Goal: Information Seeking & Learning: Learn about a topic

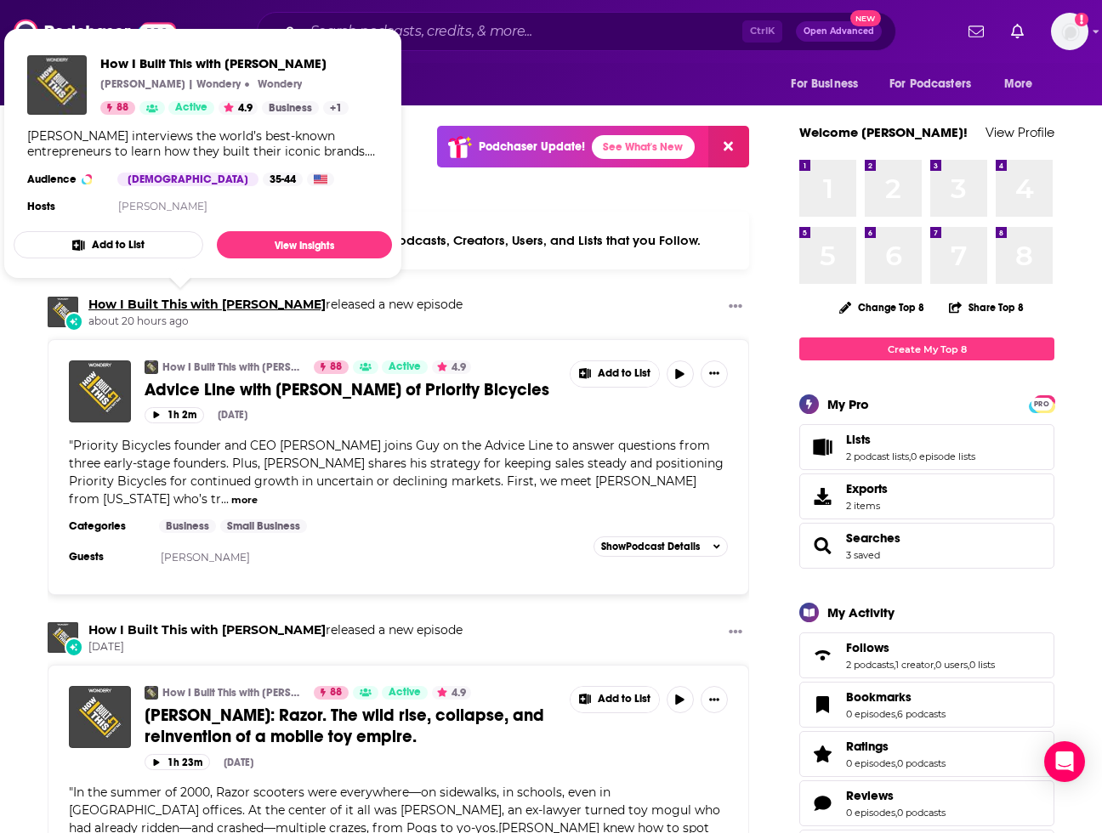
click at [169, 304] on link "How I Built This with [PERSON_NAME]" at bounding box center [206, 304] width 237 height 15
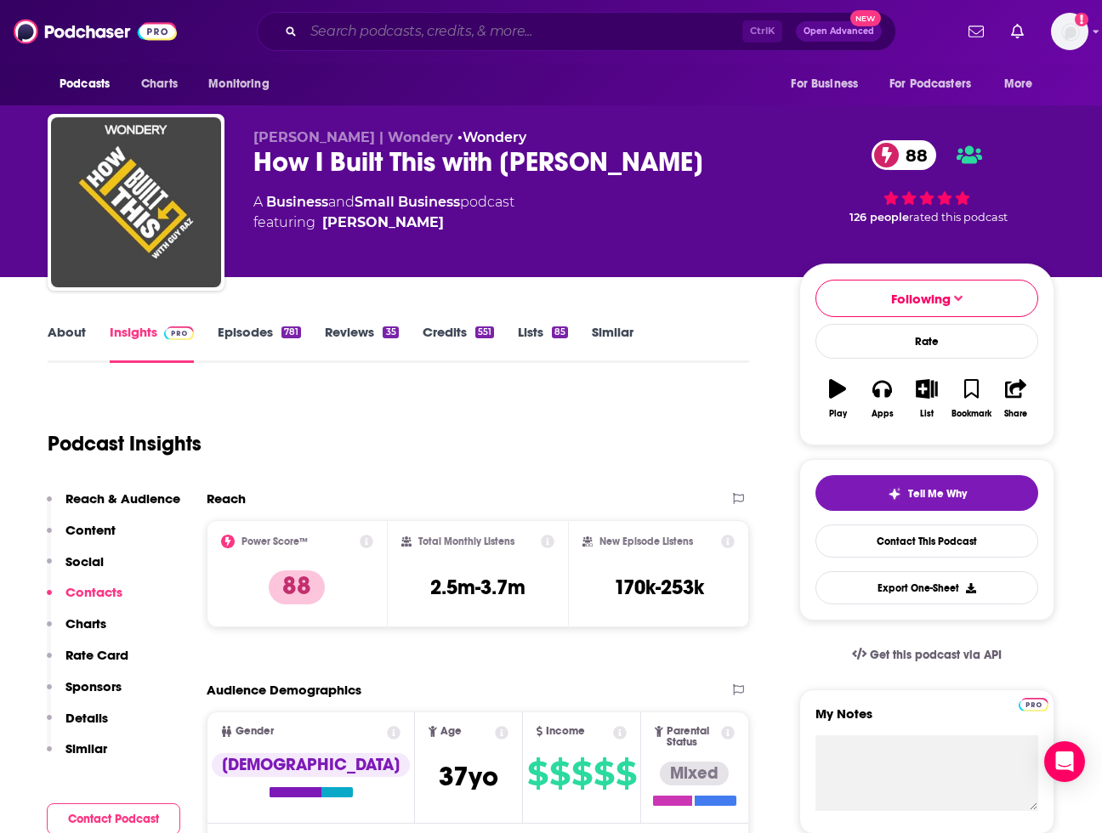
click at [438, 30] on input "Search podcasts, credits, & more..." at bounding box center [523, 31] width 439 height 27
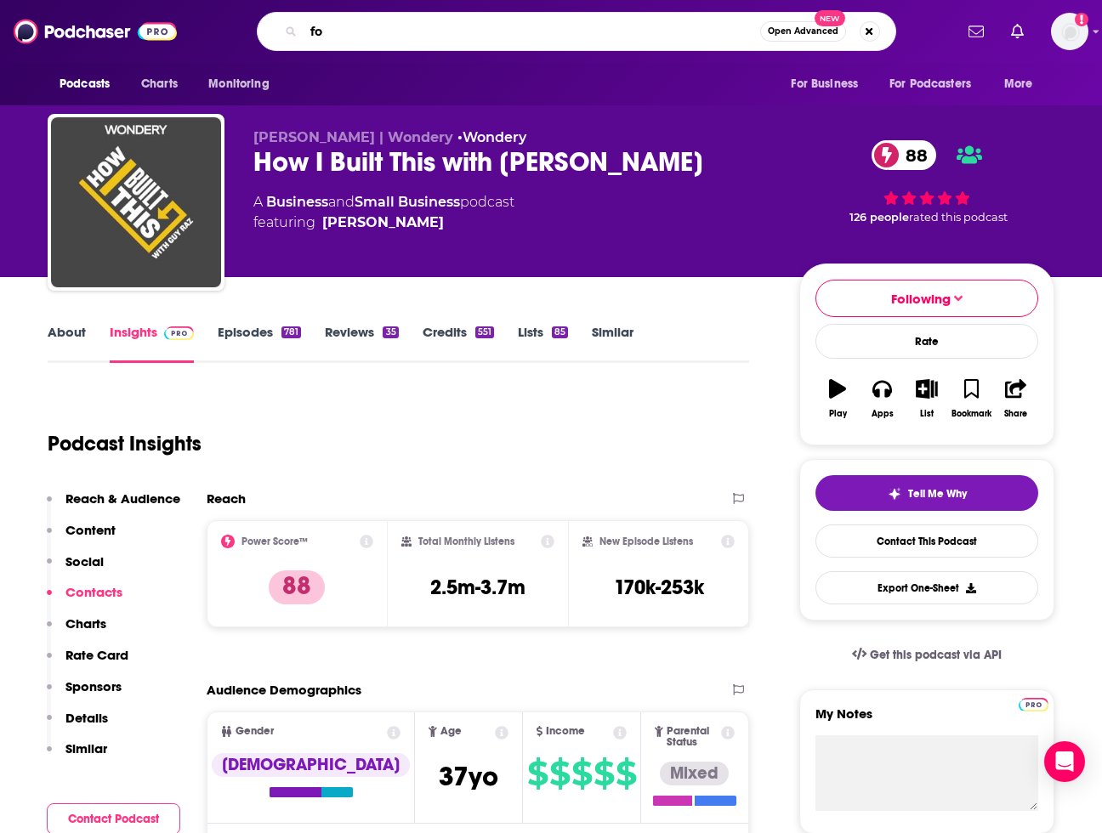
click at [438, 30] on input "fo" at bounding box center [532, 31] width 457 height 27
type input "founder"
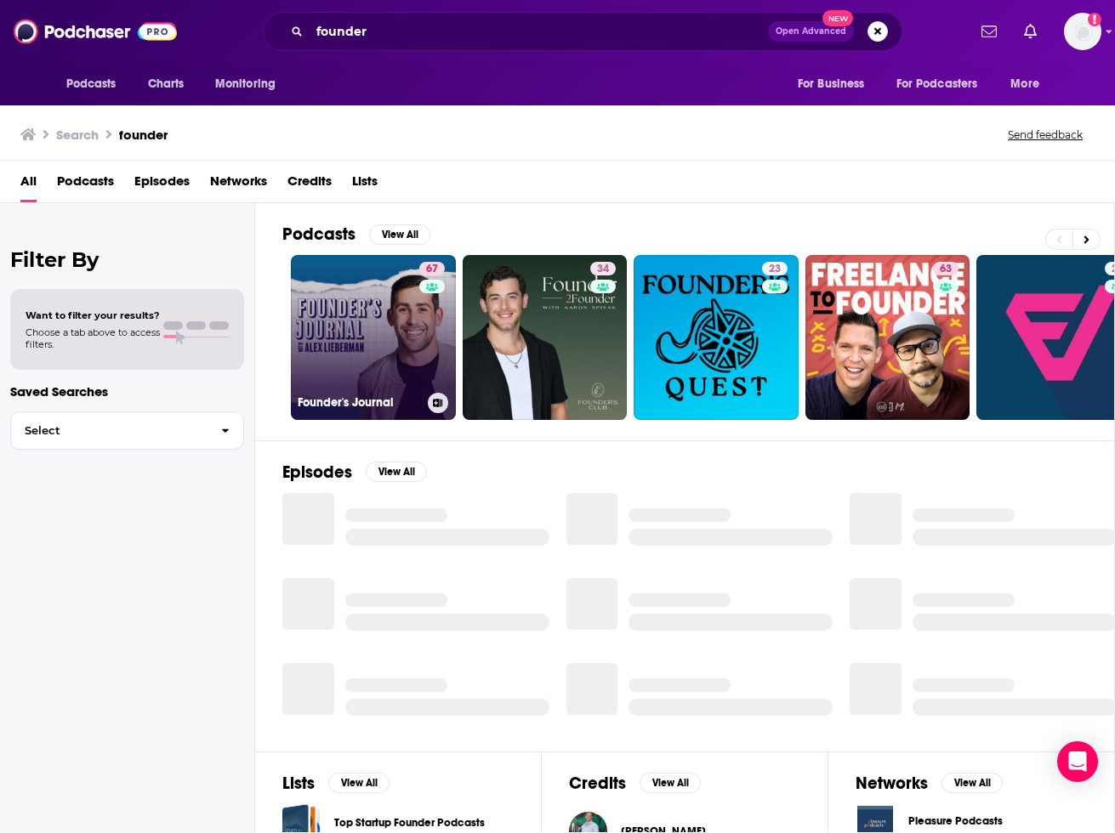
click at [351, 312] on link "67 Founder's Journal" at bounding box center [373, 337] width 165 height 165
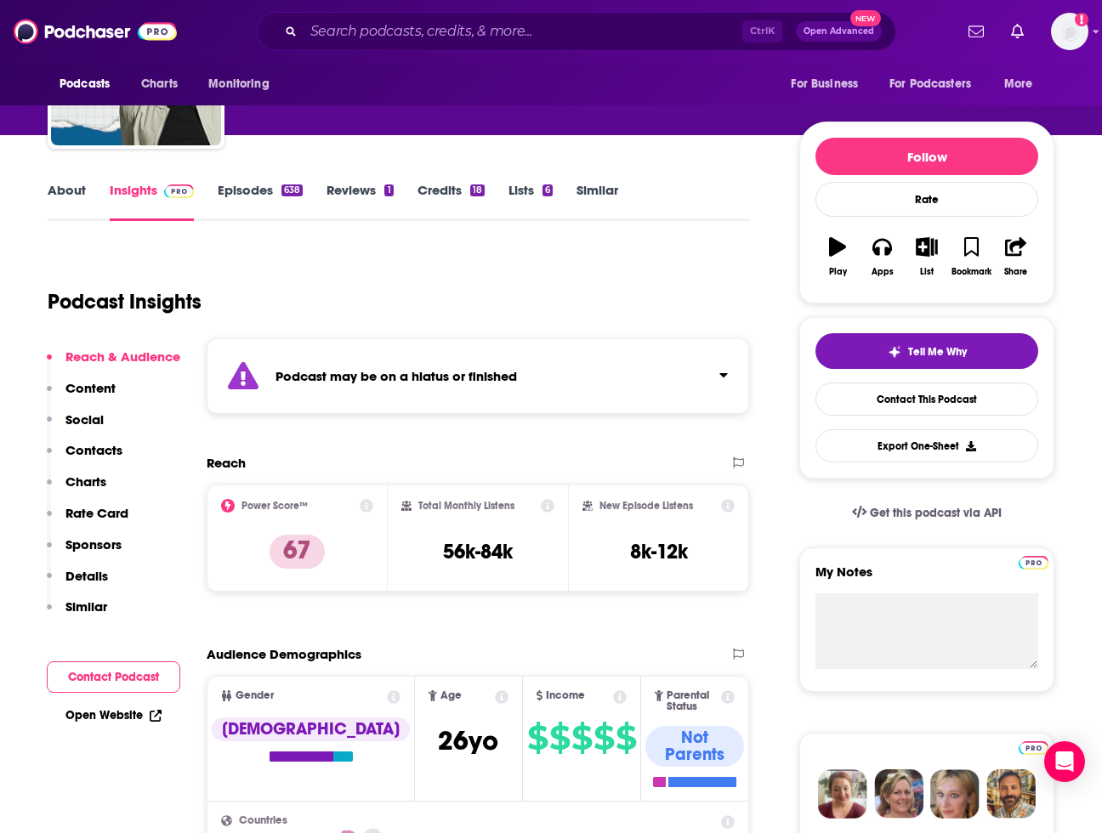
scroll to position [156, 0]
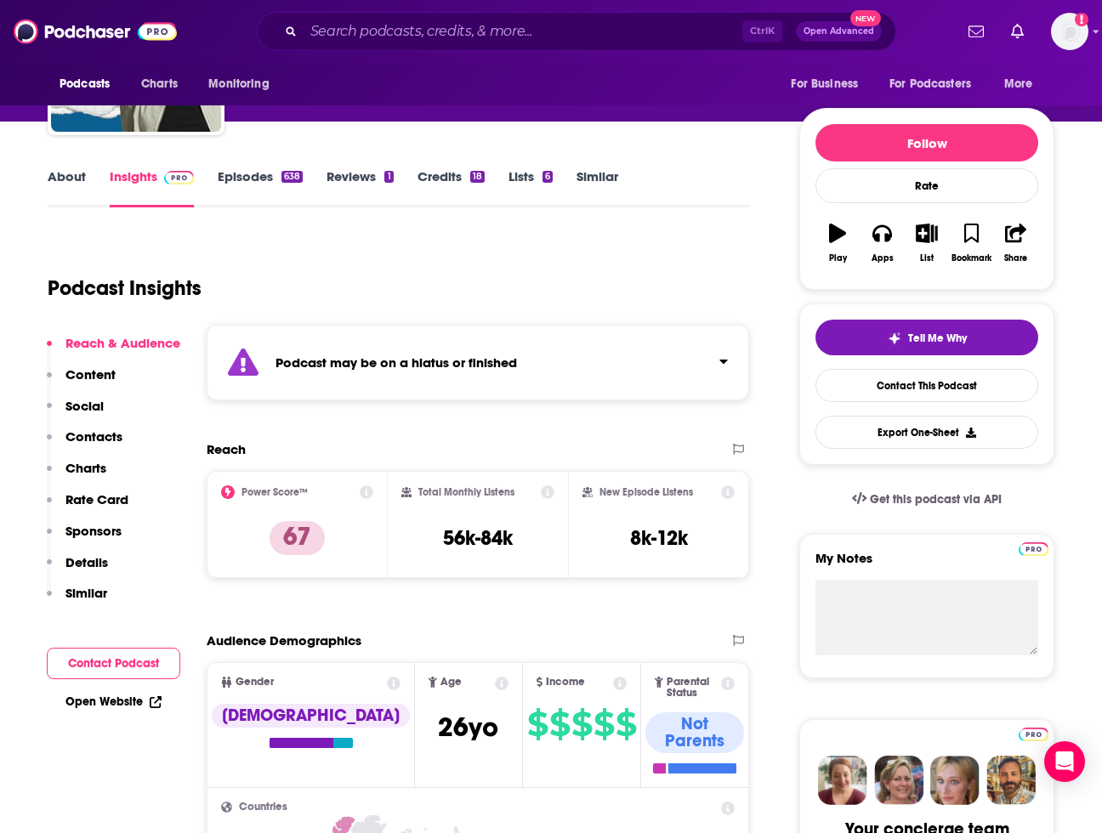
click at [266, 174] on link "Episodes 638" at bounding box center [260, 187] width 85 height 39
